Goal: Task Accomplishment & Management: Manage account settings

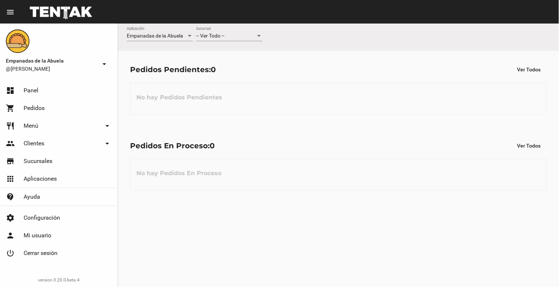
click at [259, 35] on div at bounding box center [259, 36] width 4 height 2
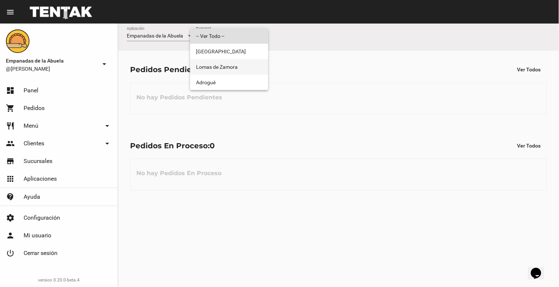
drag, startPoint x: 239, startPoint y: 63, endPoint x: 247, endPoint y: 60, distance: 9.0
click at [240, 63] on span "Lomas de Zamora" at bounding box center [229, 66] width 66 height 15
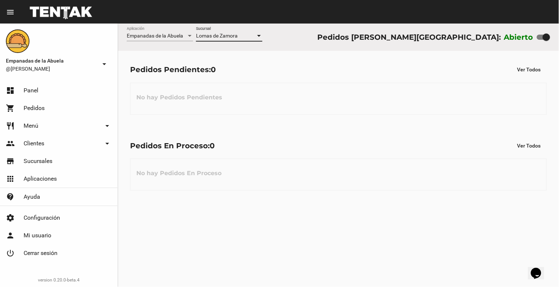
click at [260, 35] on div at bounding box center [259, 36] width 7 height 6
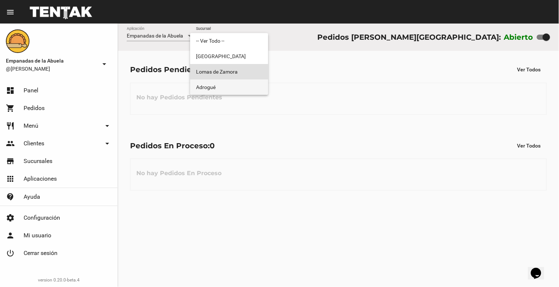
click at [265, 91] on mat-option "Adrogué" at bounding box center [229, 87] width 78 height 15
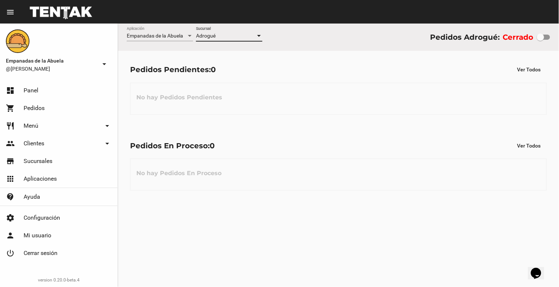
click at [261, 33] on div at bounding box center [259, 36] width 7 height 6
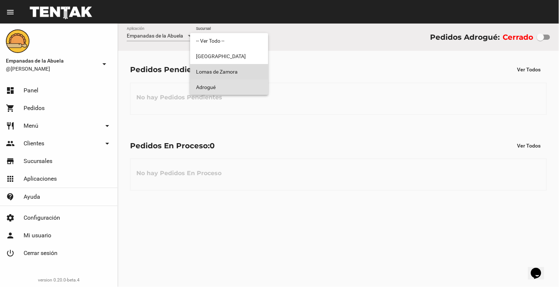
click at [259, 71] on span "Lomas de Zamora" at bounding box center [229, 71] width 66 height 15
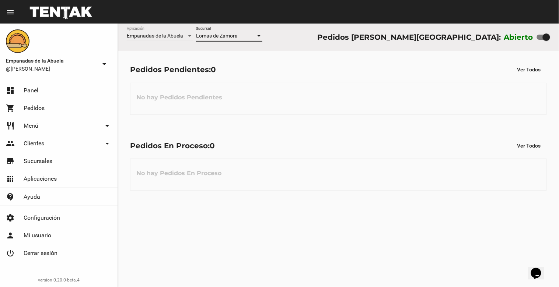
click at [262, 38] on div at bounding box center [259, 36] width 7 height 6
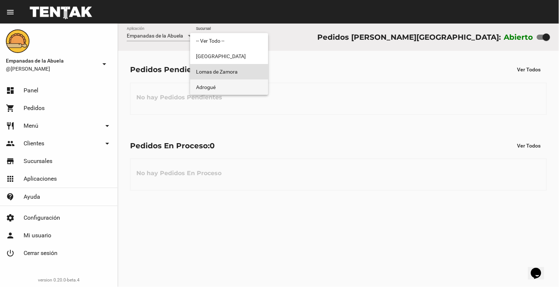
click at [252, 83] on span "Adrogué" at bounding box center [229, 87] width 66 height 15
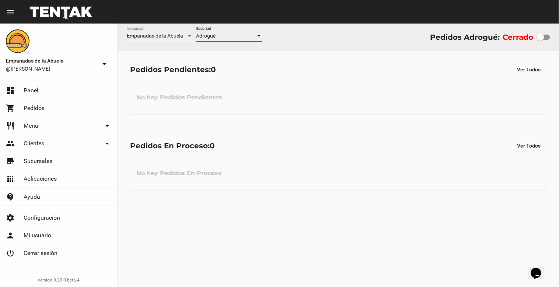
click at [262, 36] on div at bounding box center [259, 36] width 7 height 6
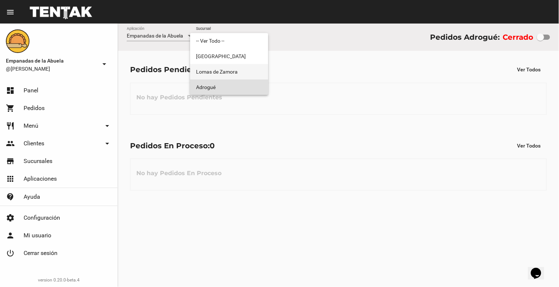
click at [238, 73] on span "Lomas de Zamora" at bounding box center [229, 71] width 66 height 15
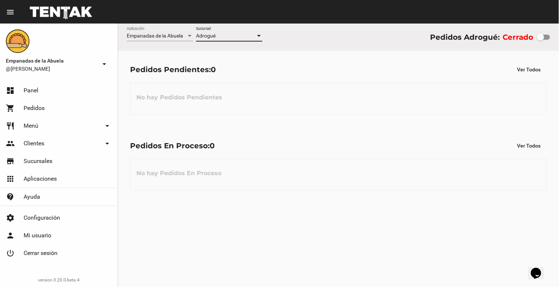
checkbox input "true"
